Goal: Transaction & Acquisition: Purchase product/service

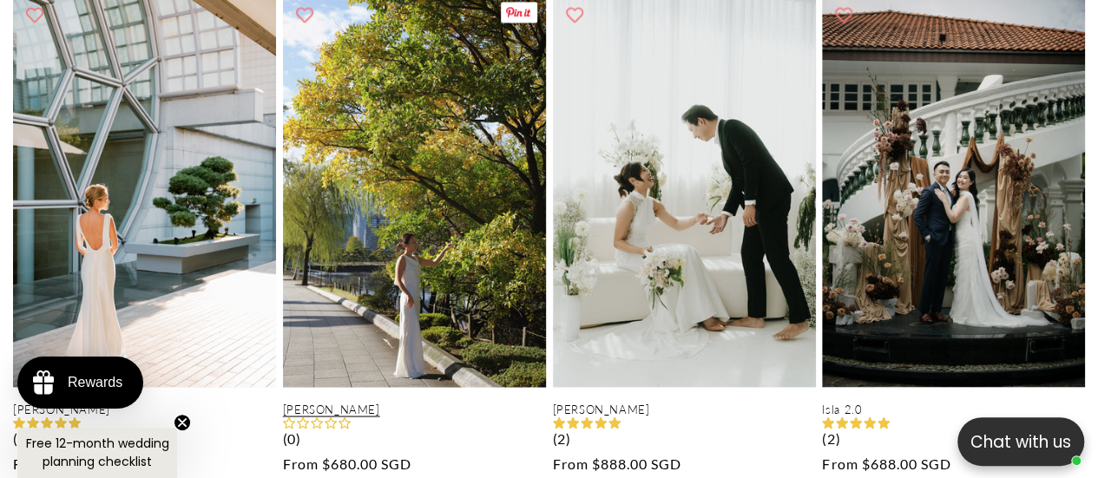
scroll to position [1649, 0]
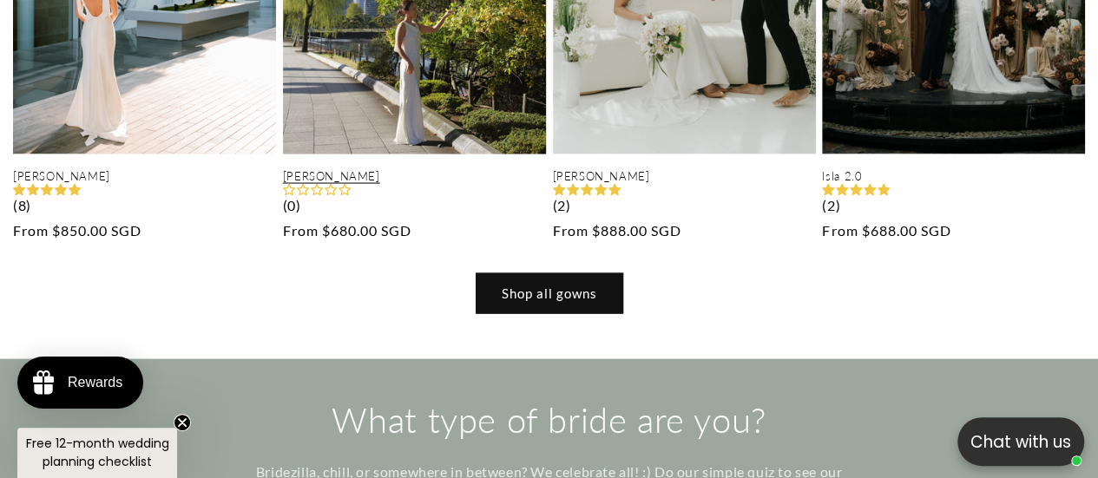
click at [531, 273] on link "Shop all gowns" at bounding box center [550, 293] width 148 height 41
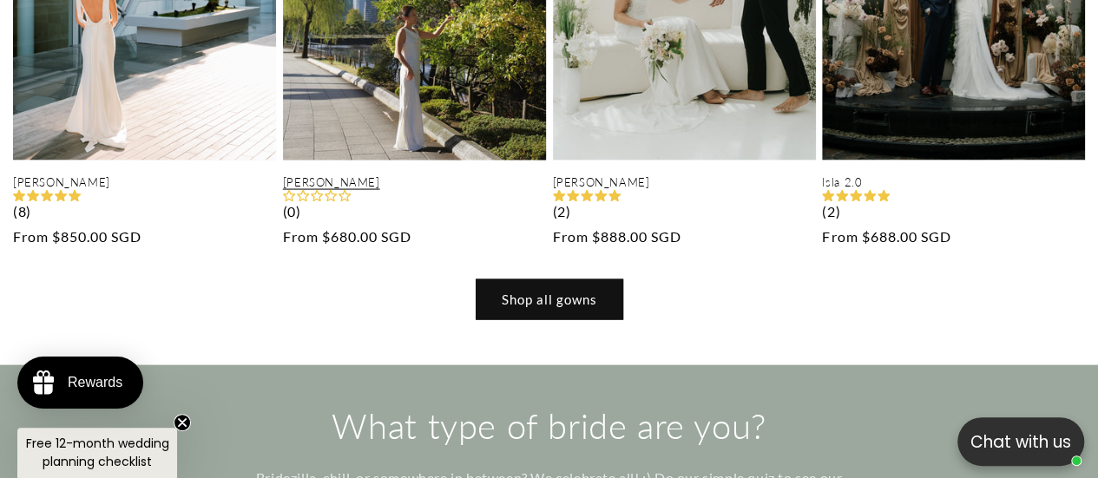
scroll to position [0, 0]
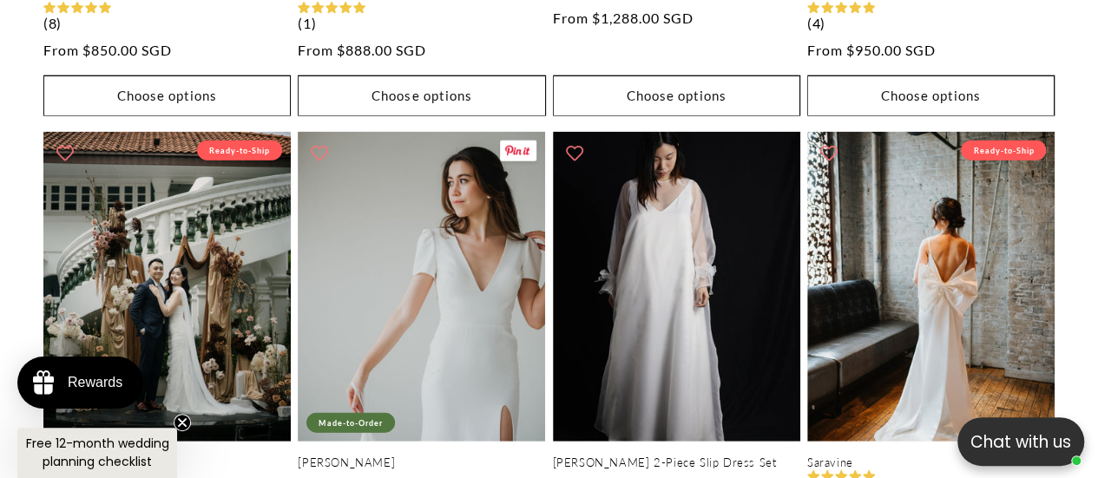
scroll to position [1410, 0]
